Goal: Task Accomplishment & Management: Manage account settings

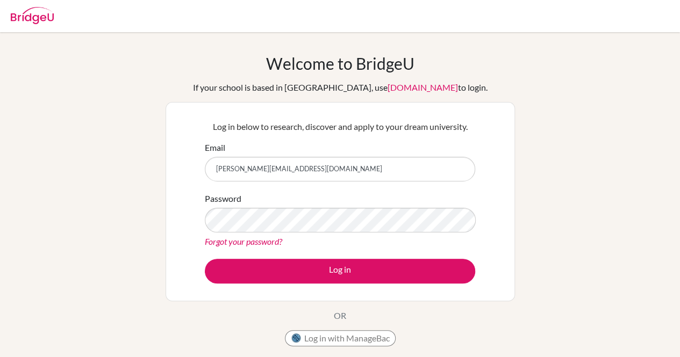
click at [247, 242] on link "Forgot your password?" at bounding box center [243, 241] width 77 height 10
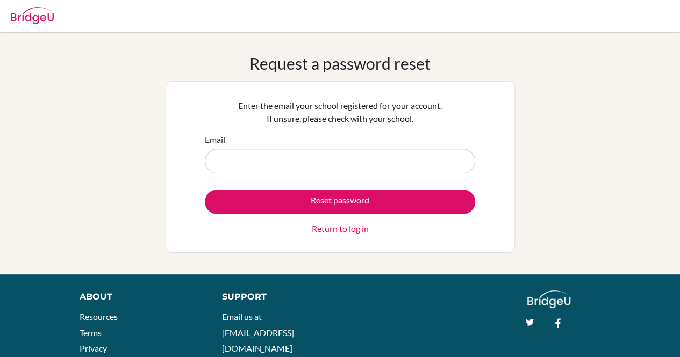
click at [356, 161] on input "Email" at bounding box center [340, 161] width 270 height 25
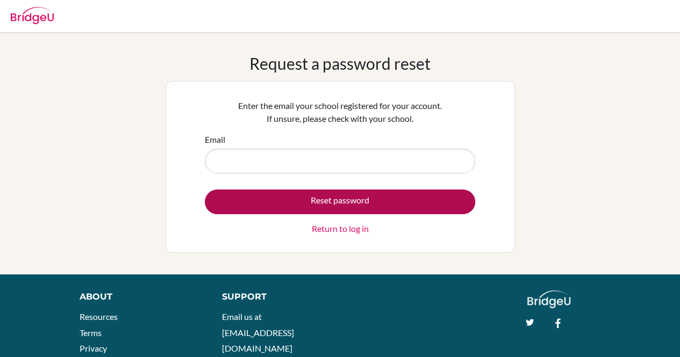
type input "[PERSON_NAME][EMAIL_ADDRESS][DOMAIN_NAME]"
click at [319, 197] on button "Reset password" at bounding box center [340, 202] width 270 height 25
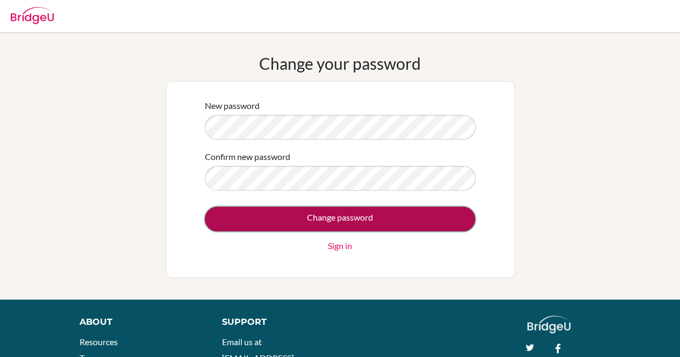
click at [377, 225] on input "Change password" at bounding box center [340, 219] width 270 height 25
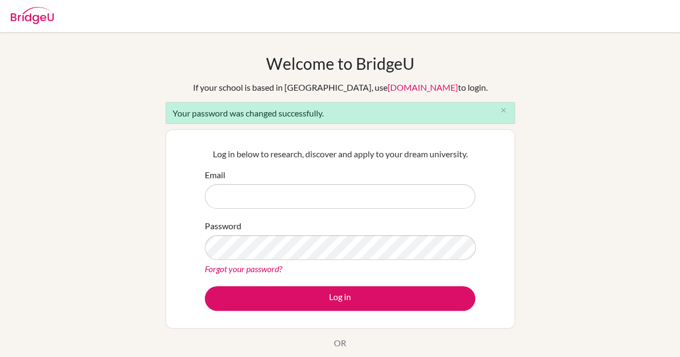
click at [370, 204] on input "Email" at bounding box center [340, 196] width 270 height 25
type input "[PERSON_NAME][EMAIL_ADDRESS][DOMAIN_NAME]"
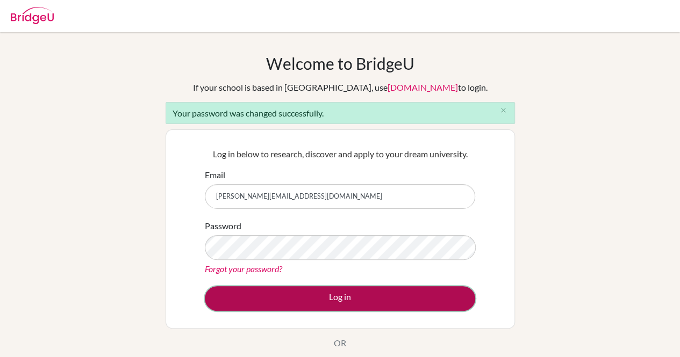
click at [321, 302] on button "Log in" at bounding box center [340, 298] width 270 height 25
click at [346, 303] on button "Log in" at bounding box center [340, 298] width 270 height 25
